Goal: Task Accomplishment & Management: Manage account settings

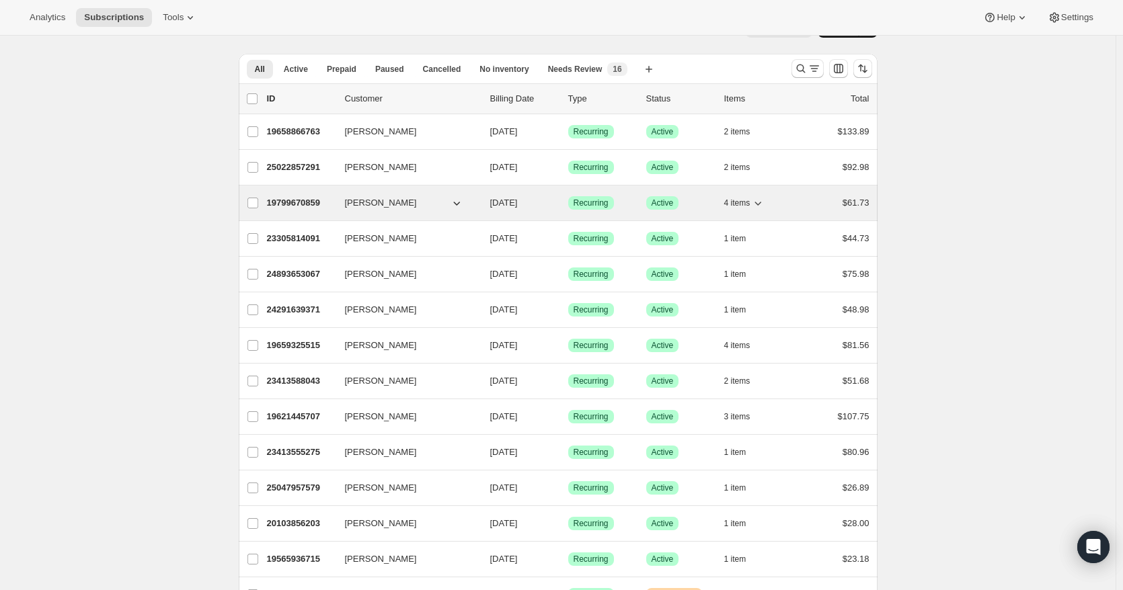
scroll to position [134, 0]
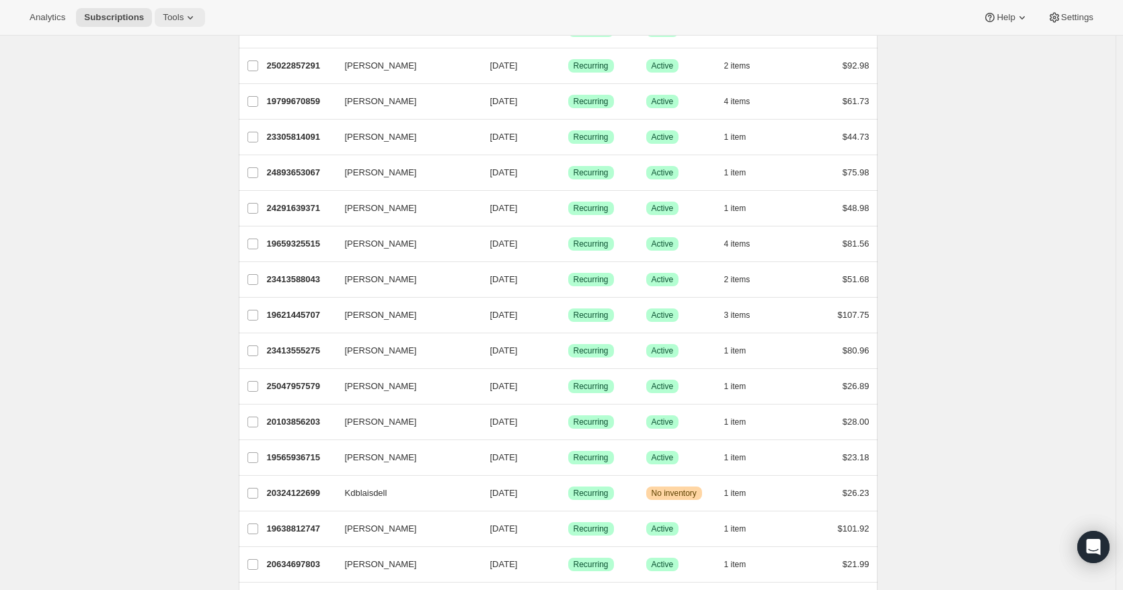
click at [174, 13] on span "Tools" at bounding box center [173, 17] width 21 height 11
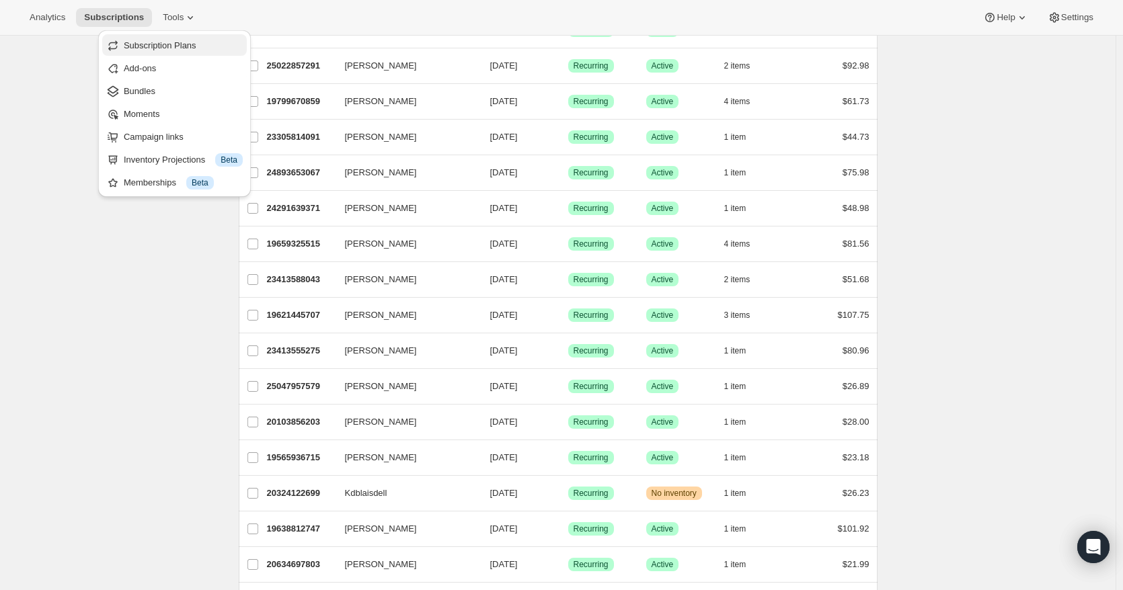
click at [151, 46] on span "Subscription Plans" at bounding box center [160, 45] width 73 height 10
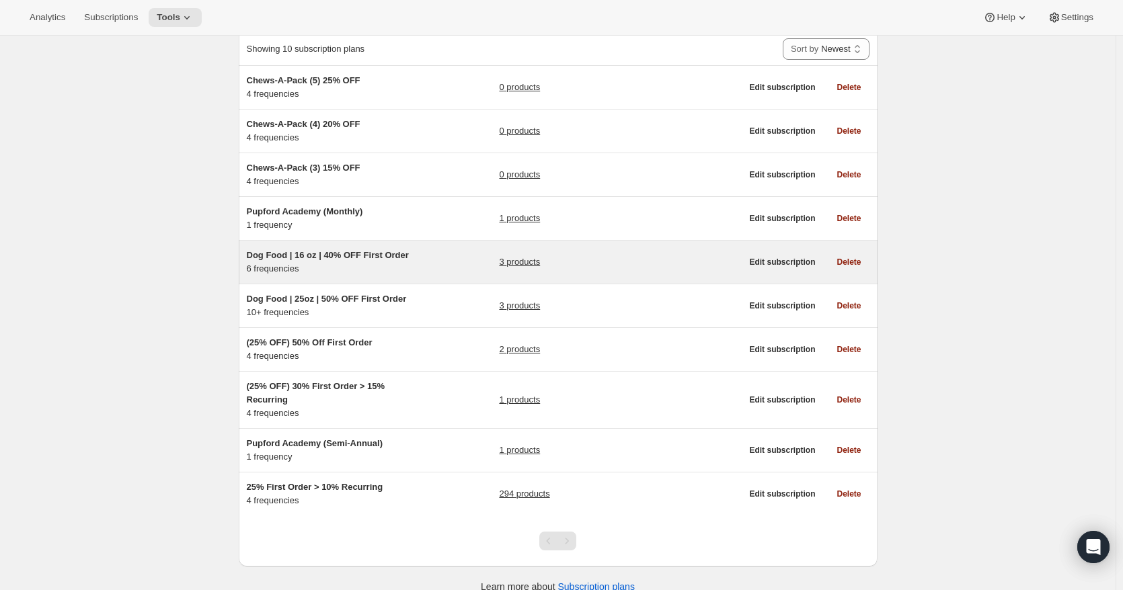
scroll to position [106, 0]
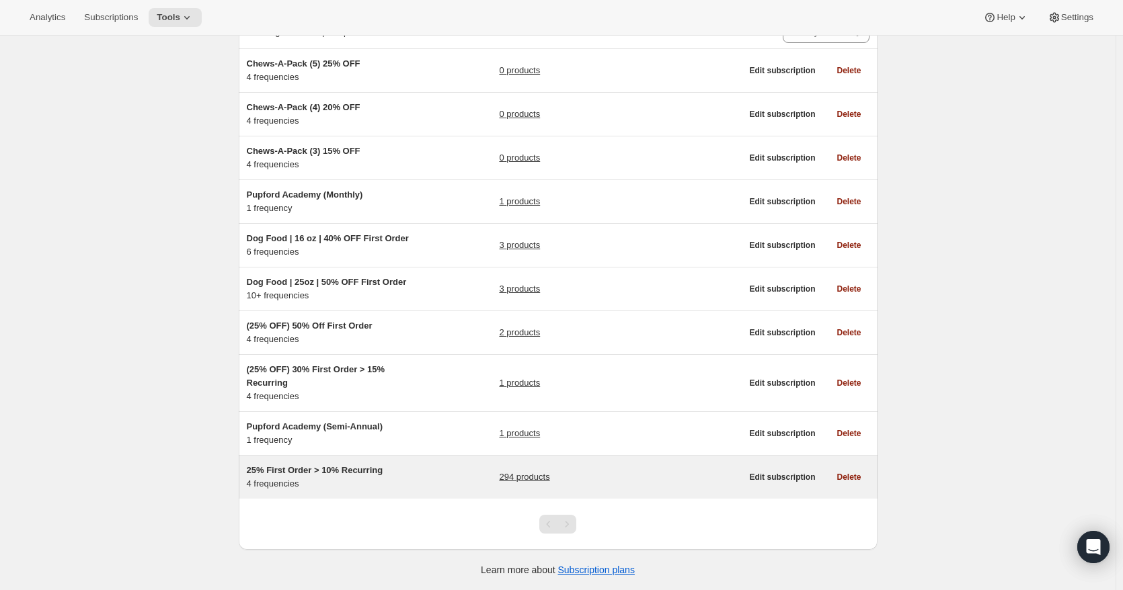
click at [527, 473] on link "294 products" at bounding box center [524, 477] width 50 height 13
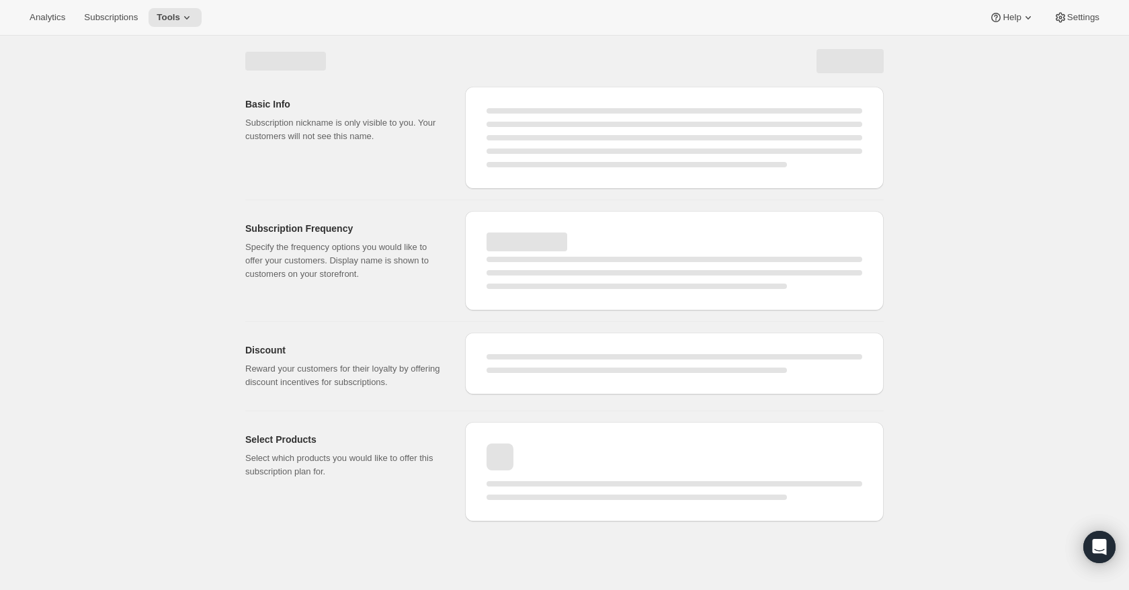
select select "WEEK"
select select "MONTH"
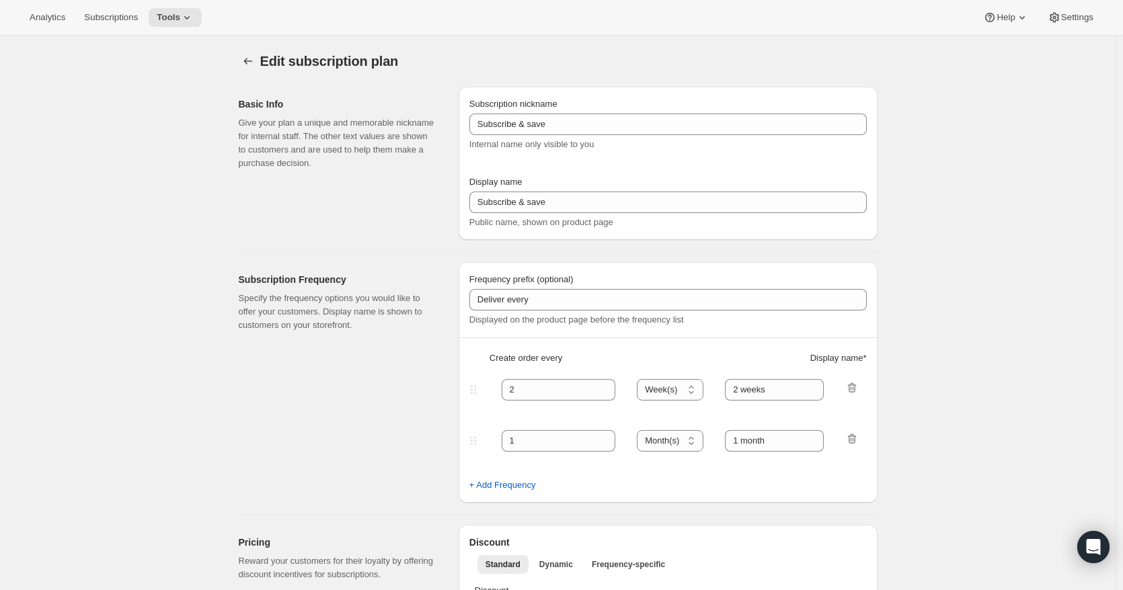
type input "25% First Order > 10% Recurring"
type input "Subscribe & Save"
select select "WEEK"
select select "MONTH"
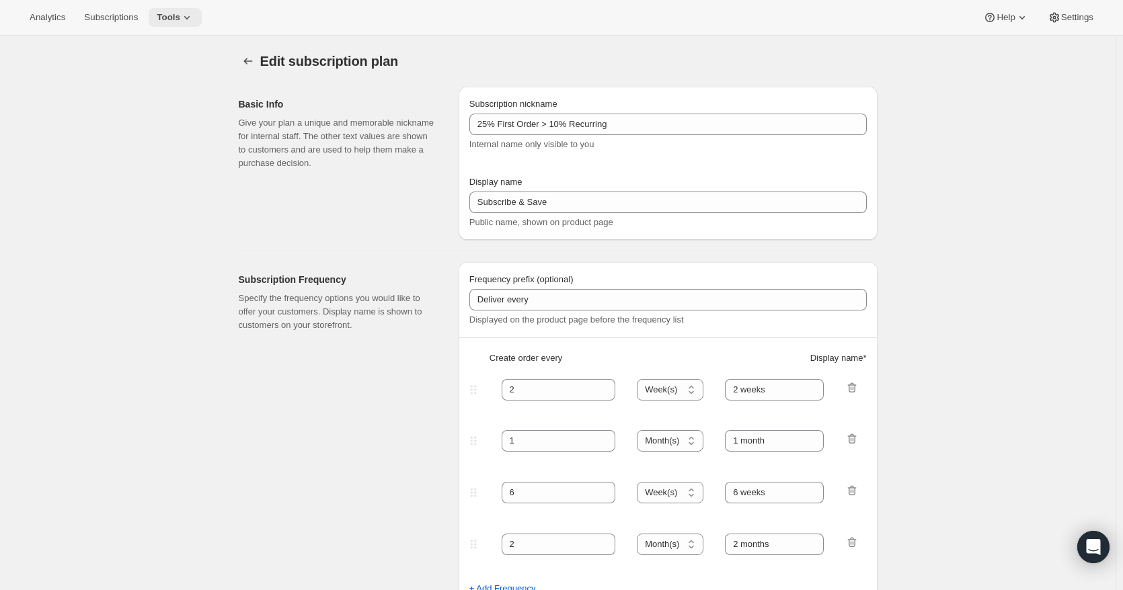
click at [184, 15] on icon at bounding box center [186, 17] width 13 height 13
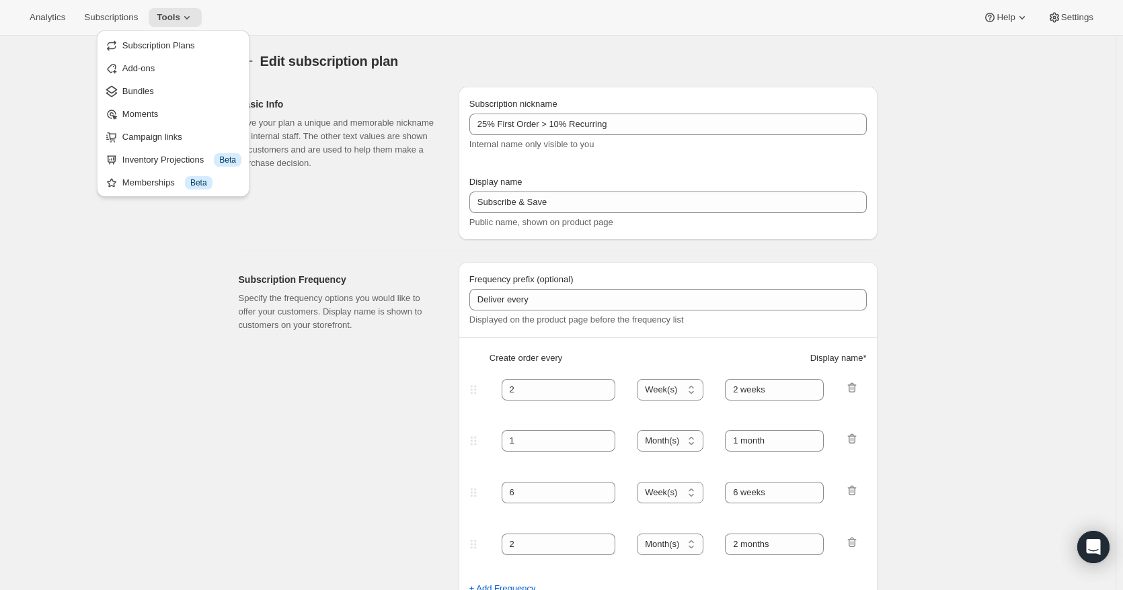
click at [569, 60] on div "Edit subscription plan" at bounding box center [447, 61] width 375 height 19
